Goal: Contribute content: Contribute content

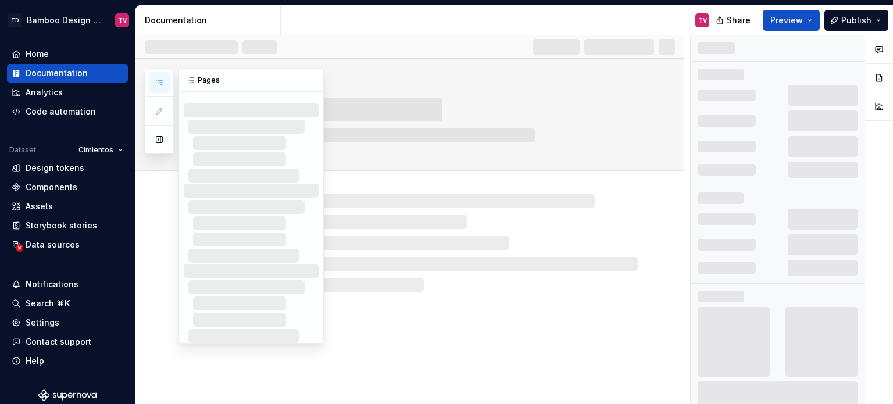
click at [161, 88] on button "button" at bounding box center [159, 82] width 21 height 21
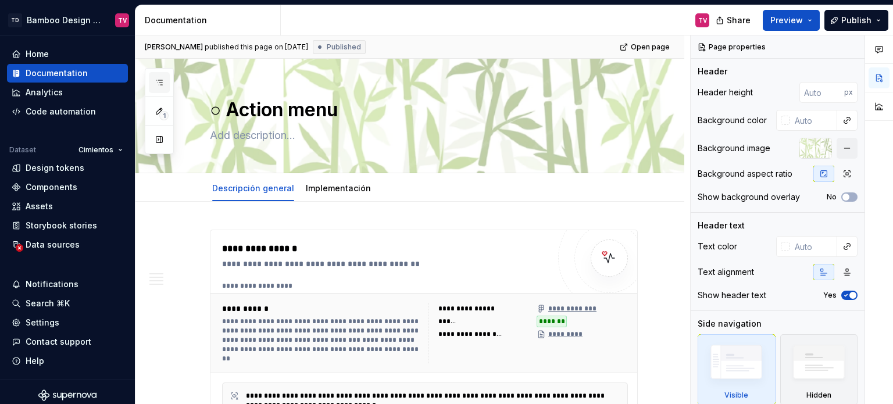
click at [160, 83] on icon "button" at bounding box center [159, 82] width 9 height 9
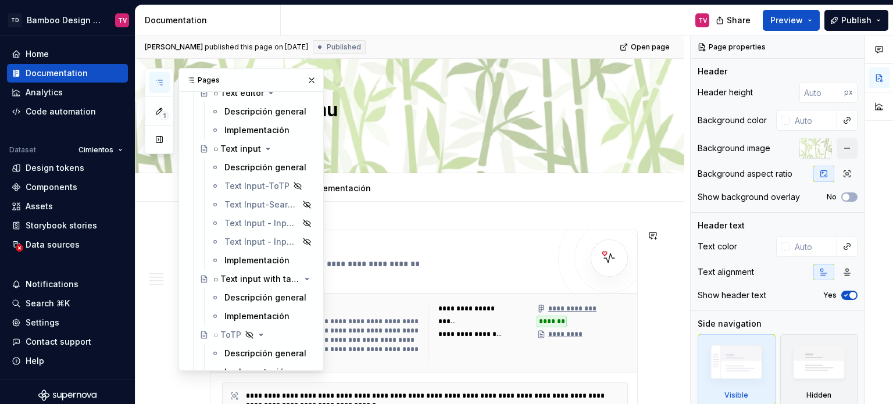
scroll to position [5177, 0]
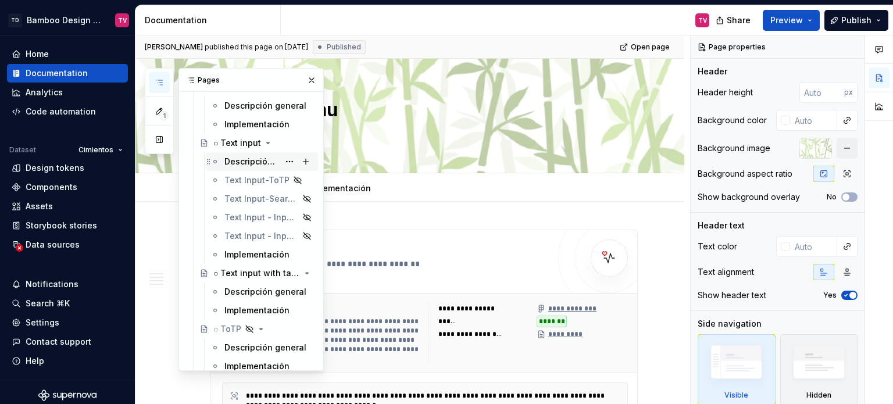
click at [261, 158] on div "Descripción general" at bounding box center [252, 162] width 55 height 12
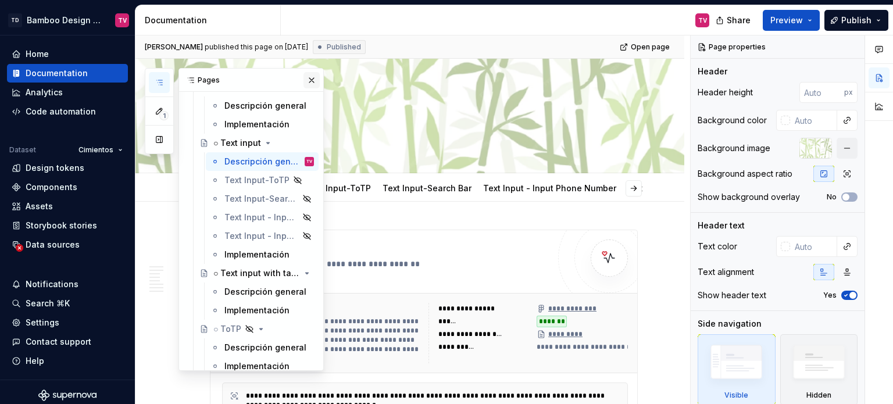
click at [309, 78] on button "button" at bounding box center [312, 80] width 16 height 16
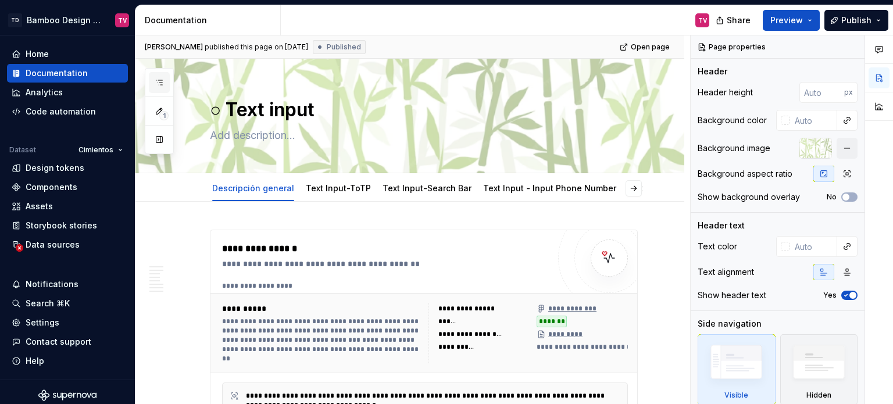
click at [158, 80] on icon "button" at bounding box center [159, 82] width 6 height 5
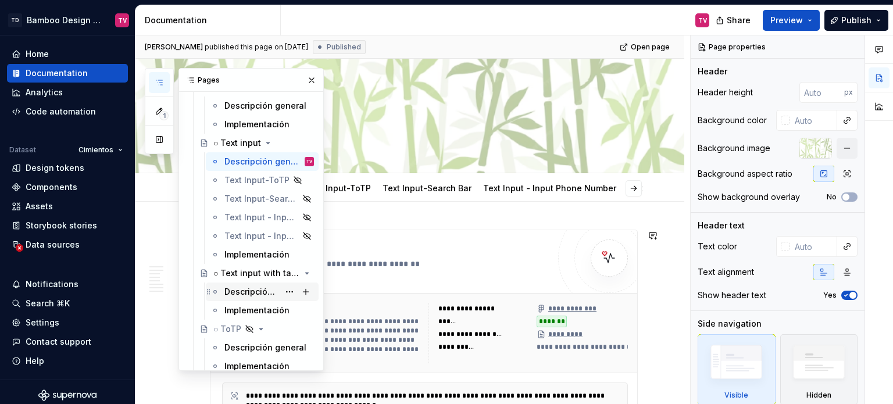
click at [254, 293] on div "Descripción general" at bounding box center [252, 292] width 55 height 12
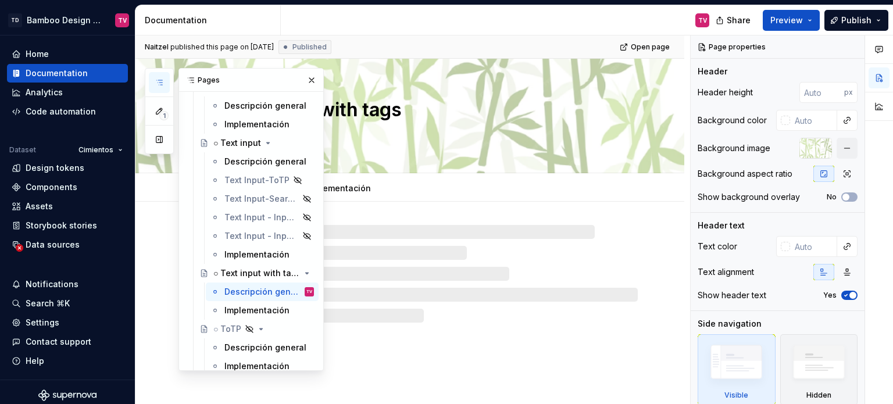
click at [304, 79] on button "button" at bounding box center [312, 80] width 16 height 16
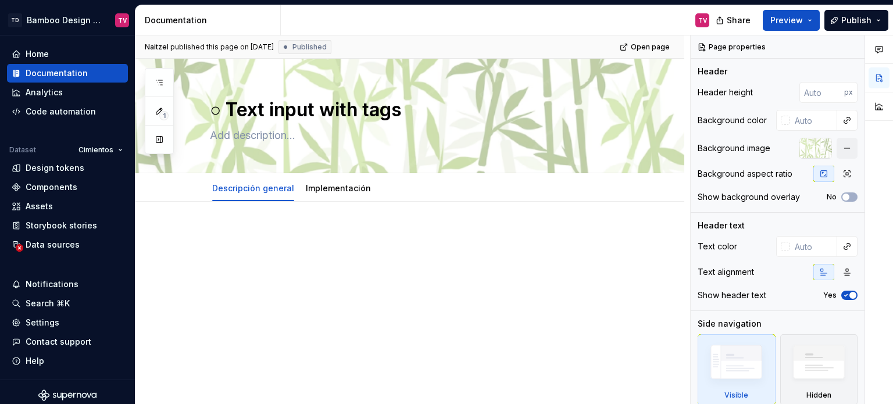
type textarea "*"
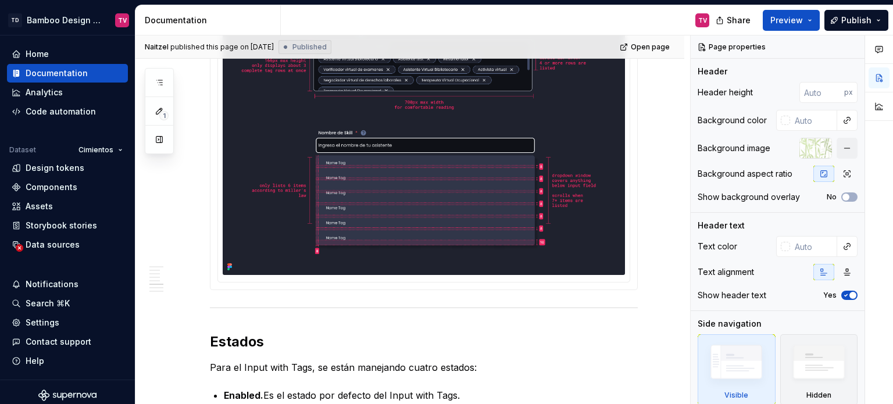
scroll to position [2036, 0]
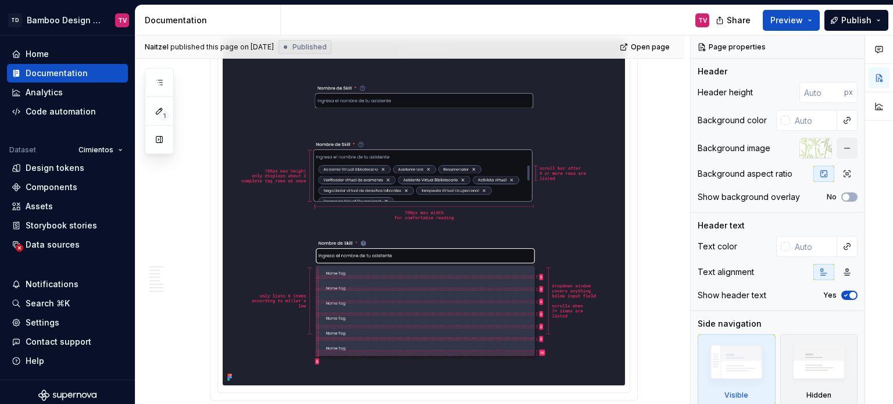
click at [398, 190] on img at bounding box center [424, 213] width 403 height 346
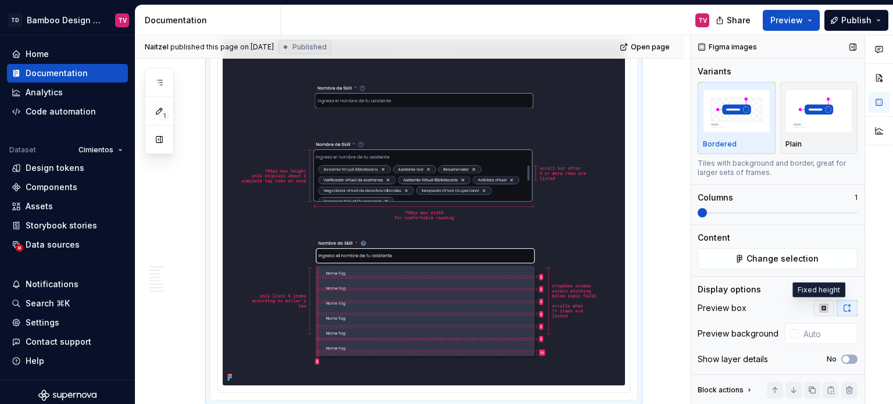
click at [821, 311] on icon "button" at bounding box center [824, 308] width 9 height 9
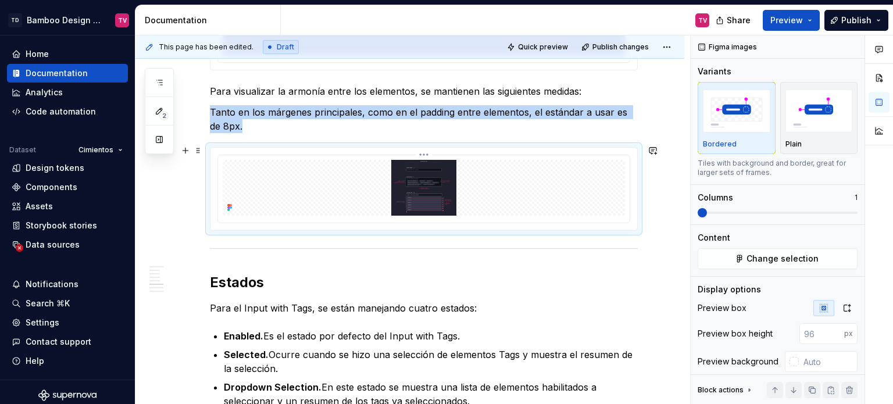
scroll to position [1861, 0]
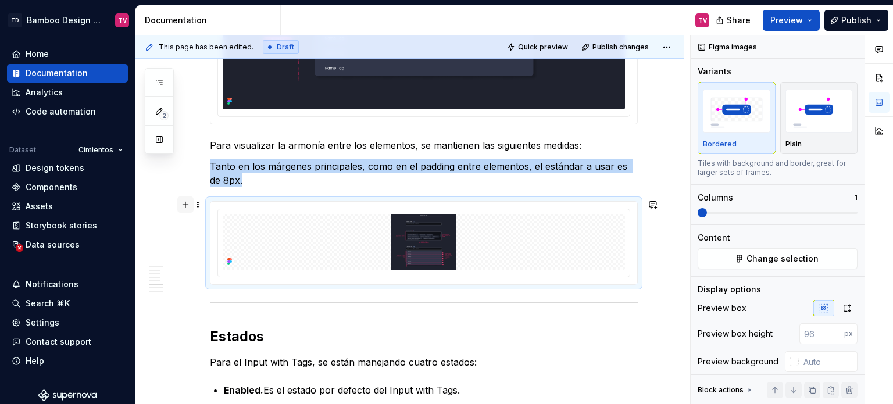
click at [186, 202] on button "button" at bounding box center [185, 205] width 16 height 16
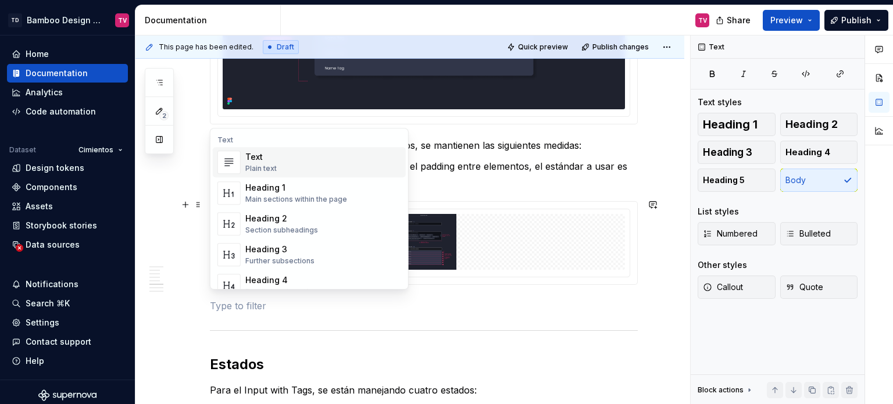
click at [263, 162] on div "Text" at bounding box center [260, 157] width 31 height 12
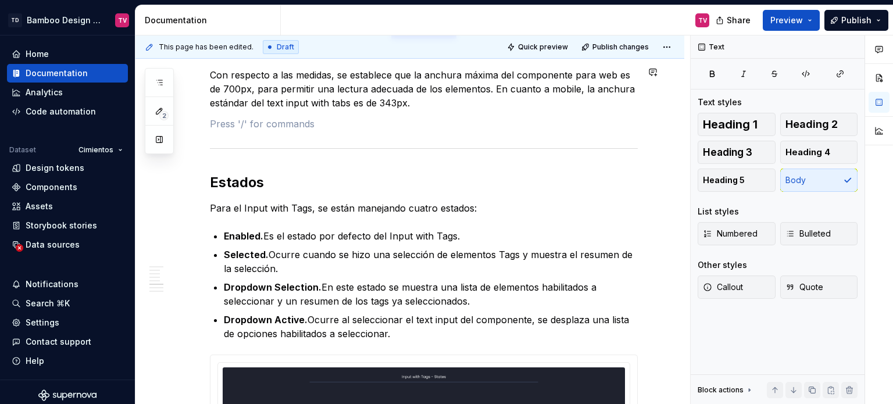
scroll to position [2036, 0]
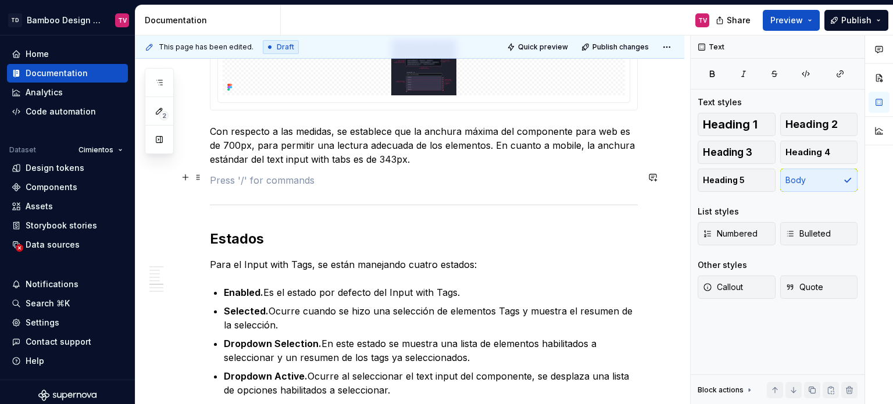
click at [250, 173] on p at bounding box center [424, 180] width 428 height 14
click at [184, 177] on button "button" at bounding box center [185, 177] width 16 height 16
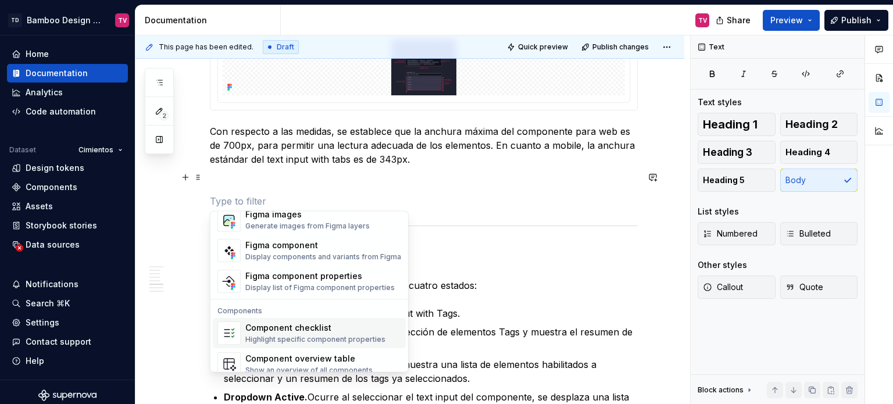
scroll to position [1099, 0]
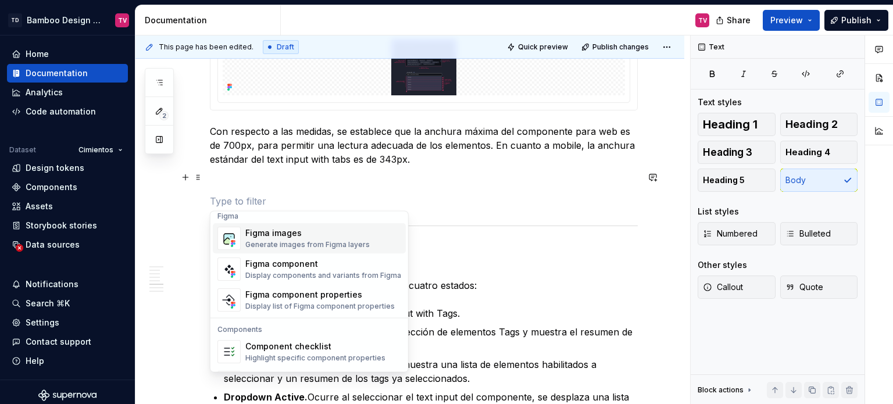
click at [306, 233] on div "Figma images" at bounding box center [307, 233] width 124 height 12
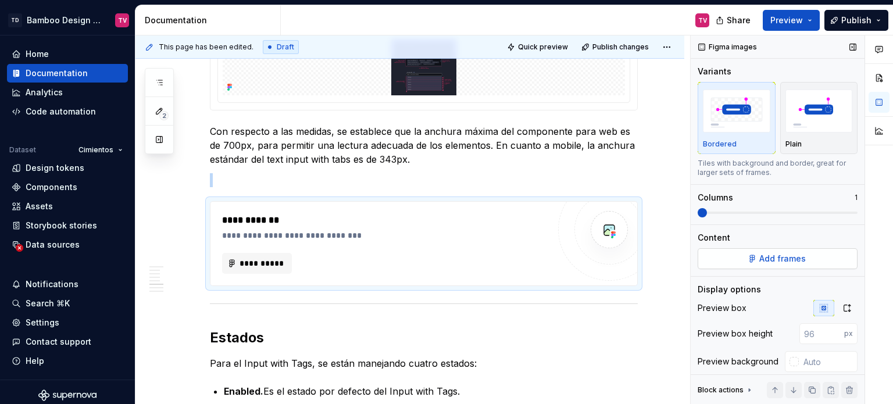
click at [760, 259] on span "Add frames" at bounding box center [783, 259] width 47 height 12
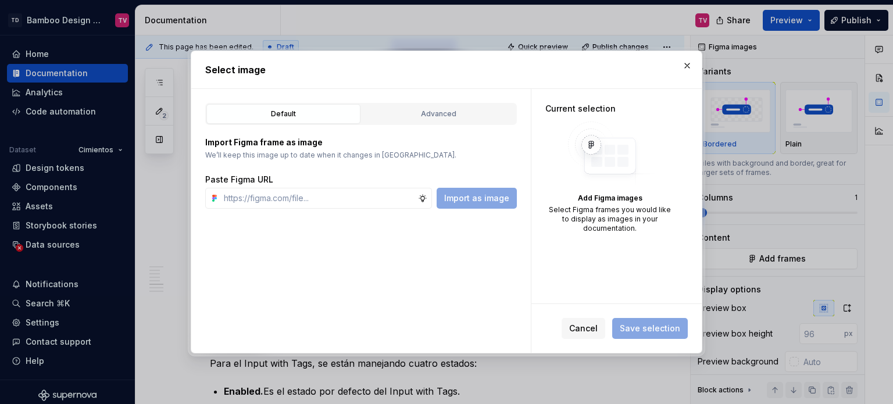
click at [478, 102] on div "Default Advanced Import Figma frame as image We’ll keep this image up to date w…" at bounding box center [361, 221] width 340 height 264
click at [462, 113] on div "Advanced" at bounding box center [439, 114] width 146 height 12
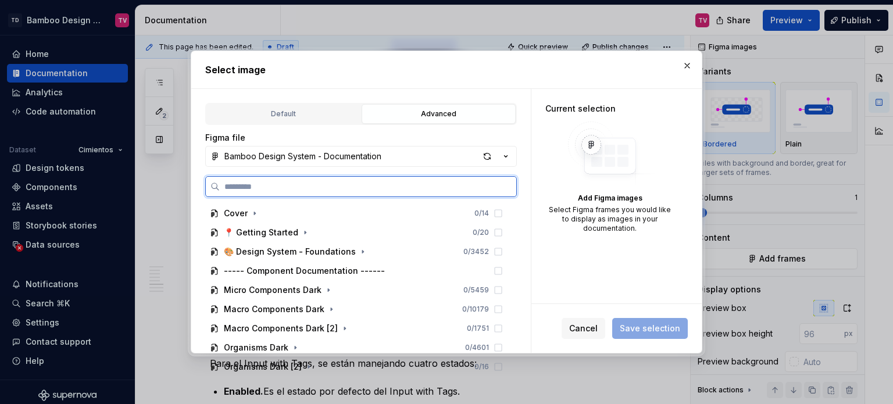
type textarea "*"
paste input "**********"
type input "**********"
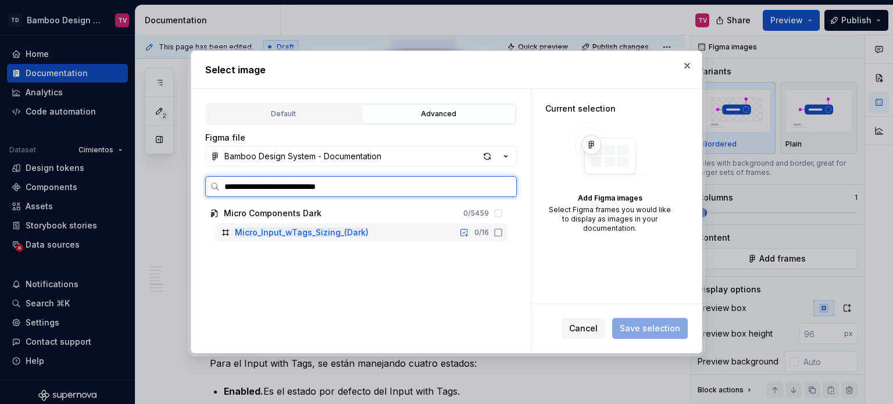
click at [498, 234] on icon at bounding box center [498, 232] width 9 height 9
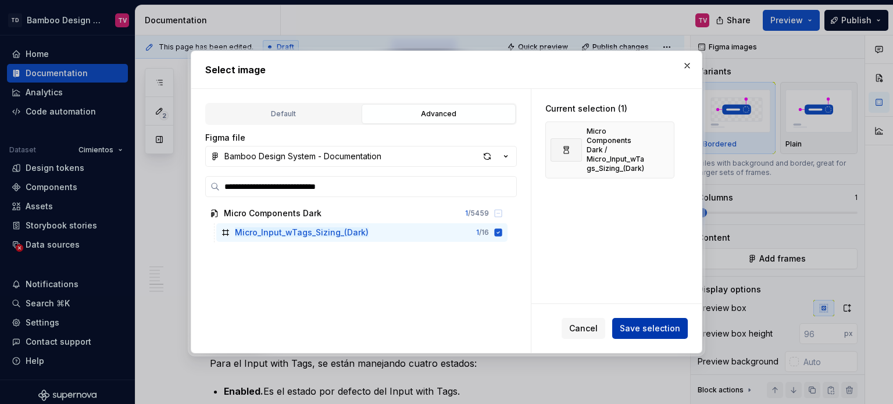
click at [663, 327] on span "Save selection" at bounding box center [650, 329] width 60 height 12
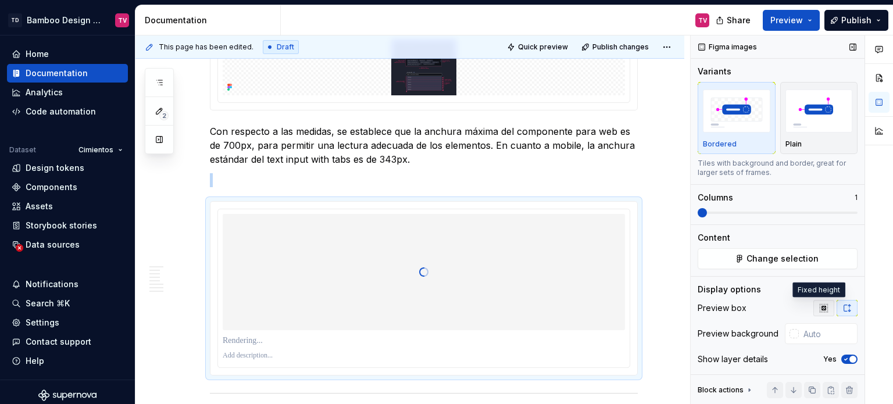
click at [820, 304] on icon "button" at bounding box center [824, 308] width 9 height 9
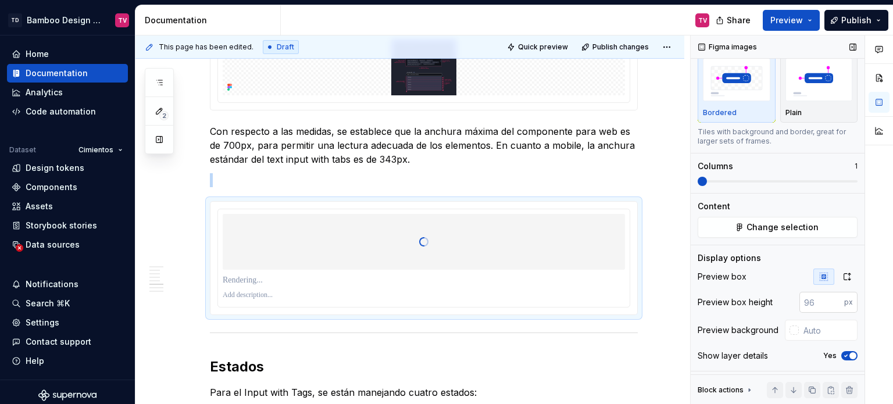
scroll to position [35, 0]
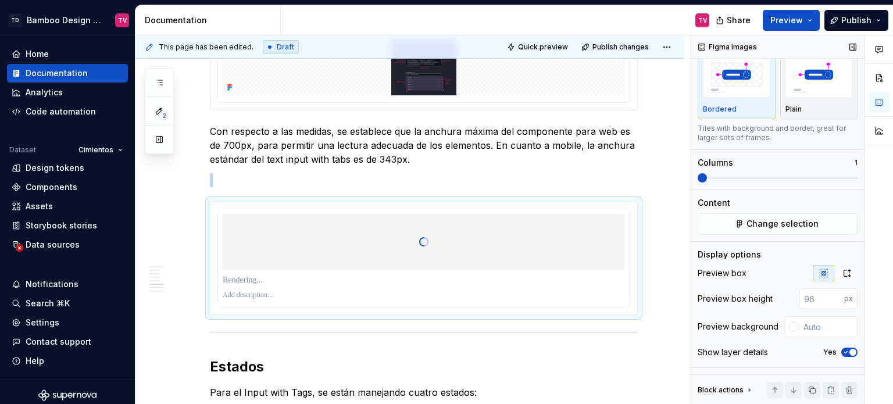
click at [842, 352] on icon "button" at bounding box center [846, 352] width 9 height 7
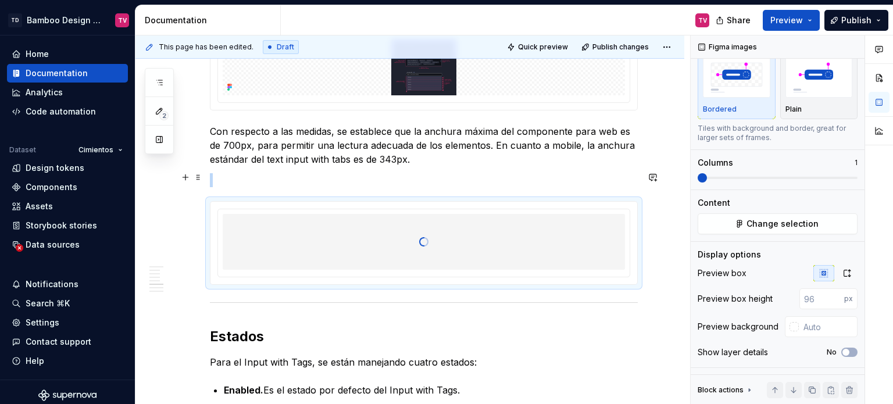
click at [280, 174] on p at bounding box center [424, 180] width 428 height 14
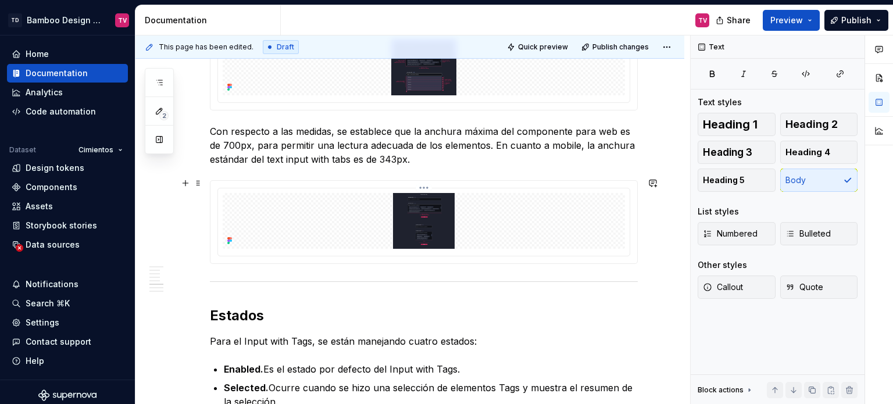
click at [507, 223] on img at bounding box center [424, 221] width 403 height 56
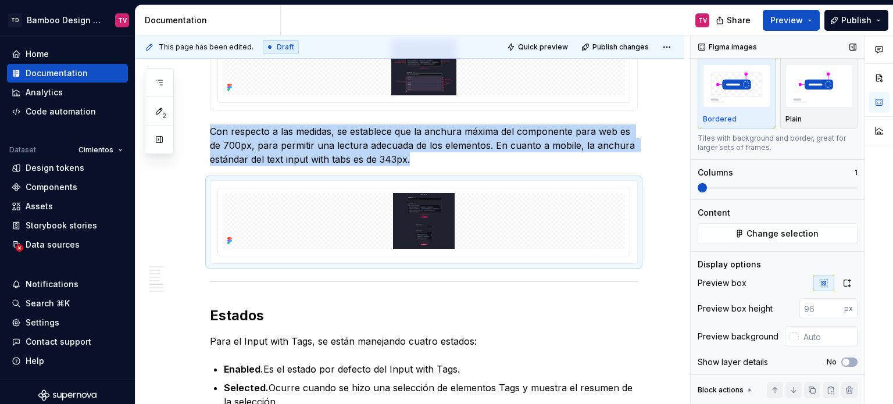
scroll to position [35, 0]
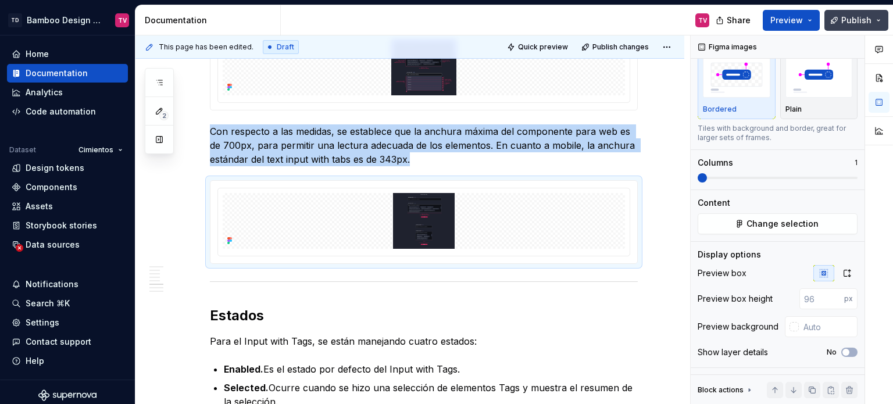
click at [853, 20] on span "Publish" at bounding box center [857, 21] width 30 height 12
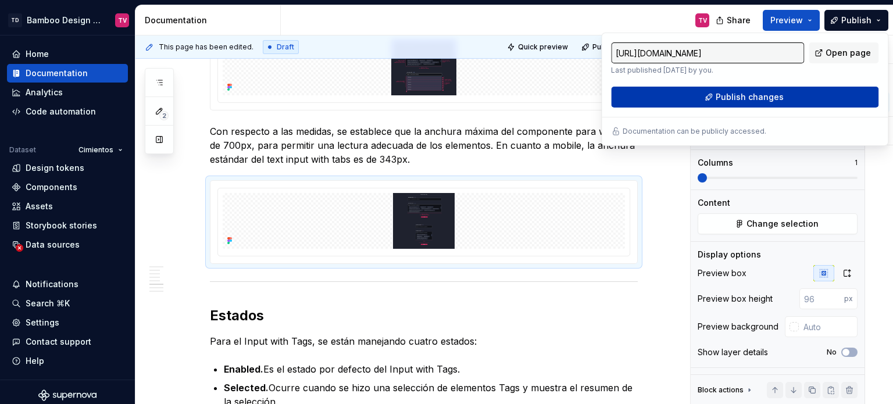
click at [754, 95] on span "Publish changes" at bounding box center [750, 97] width 68 height 12
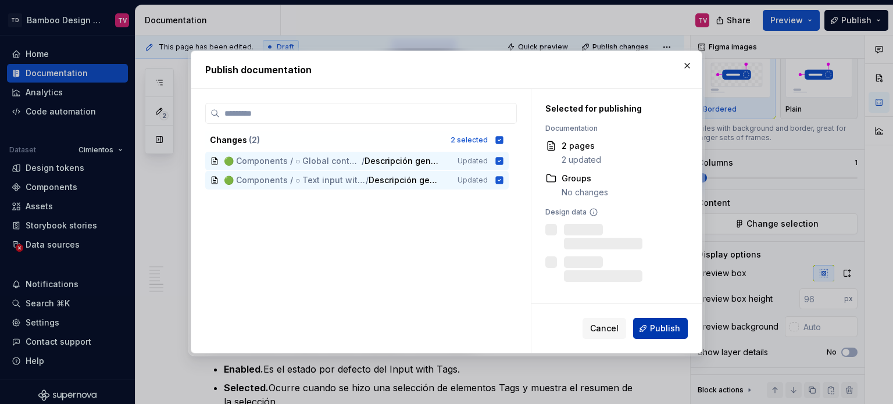
click at [667, 333] on span "Publish" at bounding box center [665, 329] width 30 height 12
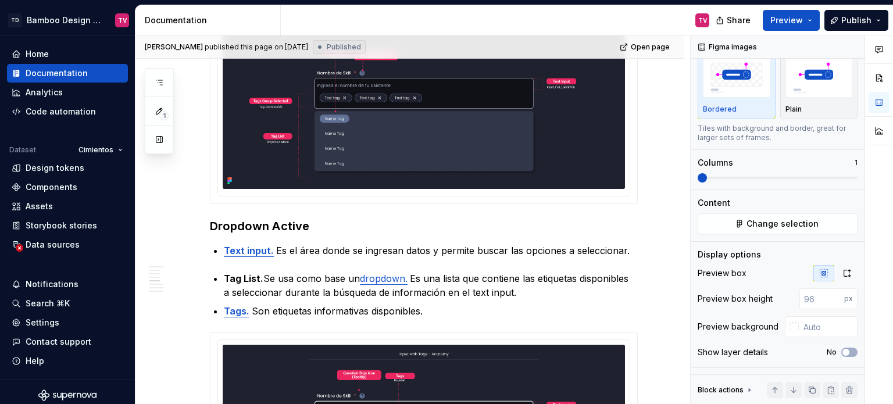
scroll to position [1396, 0]
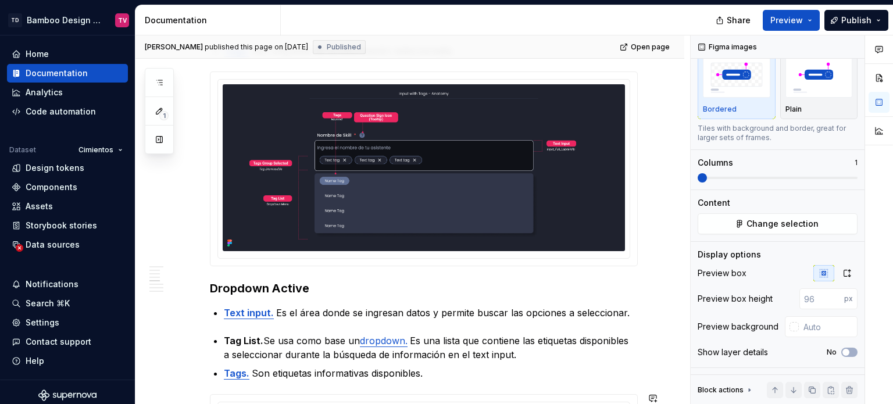
type textarea "*"
